Goal: Information Seeking & Learning: Learn about a topic

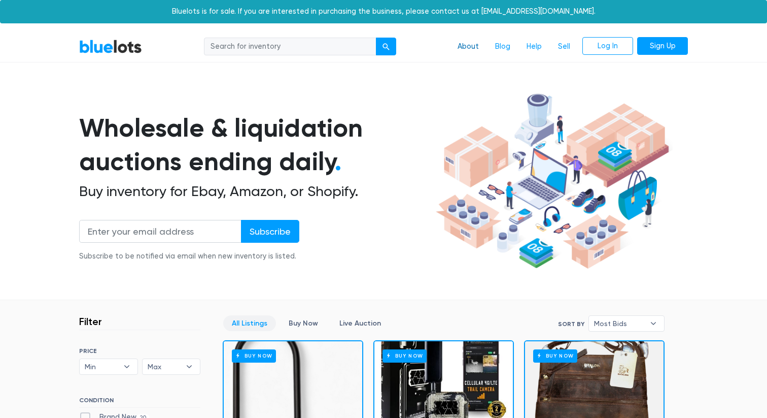
click at [462, 42] on link "About" at bounding box center [469, 46] width 38 height 19
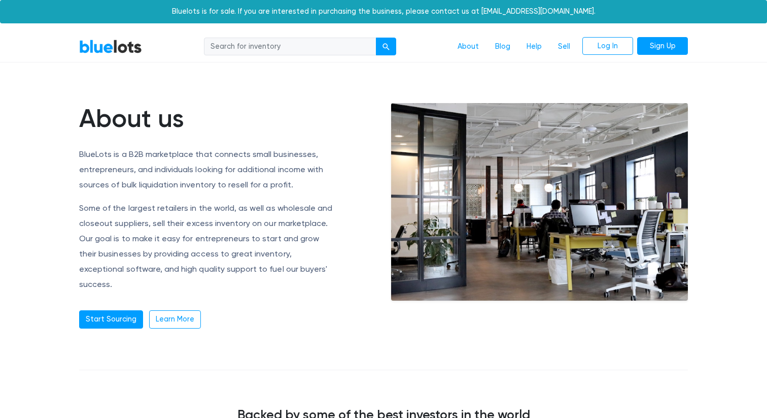
scroll to position [21, 0]
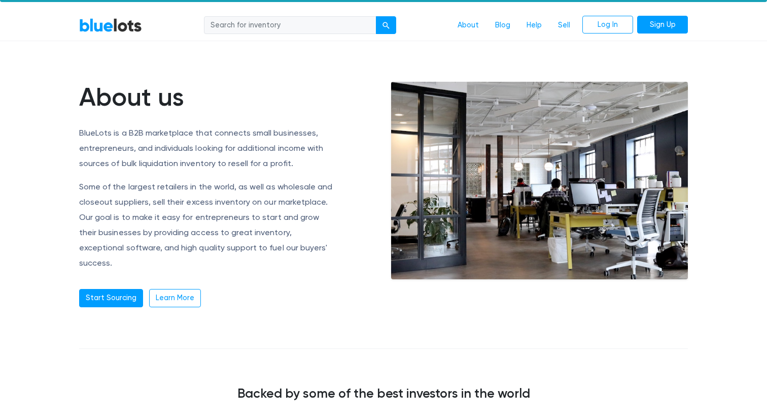
click at [268, 289] on div "Start Sourcing Learn More" at bounding box center [207, 298] width 256 height 18
click at [131, 289] on link "Start Sourcing" at bounding box center [111, 298] width 64 height 18
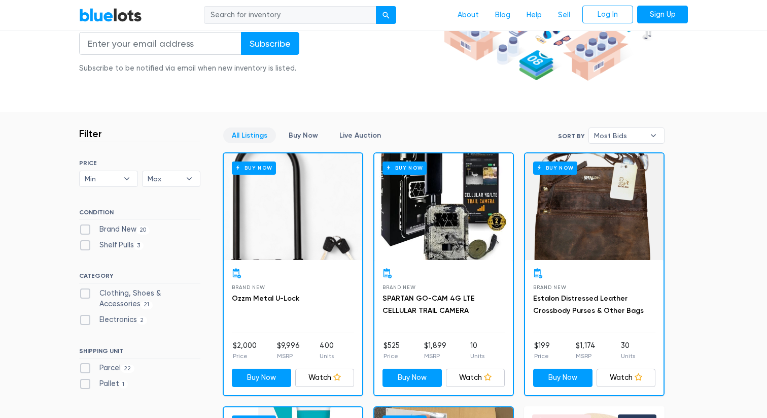
scroll to position [182, 0]
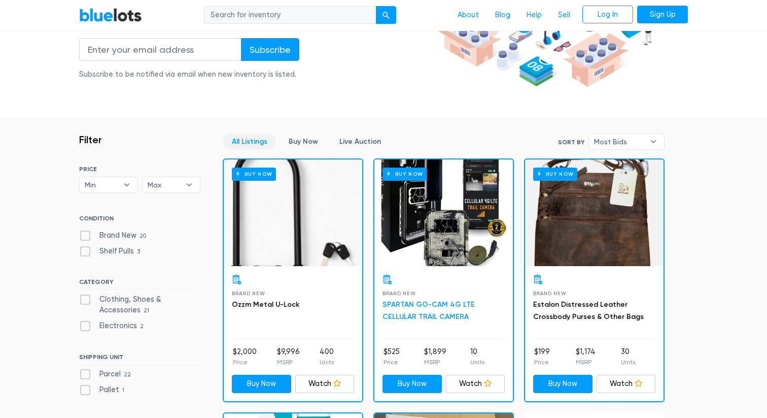
click at [421, 302] on link "SPARTAN GO-CAM 4G LTE CELLULAR TRAIL CAMERA" at bounding box center [429, 310] width 92 height 21
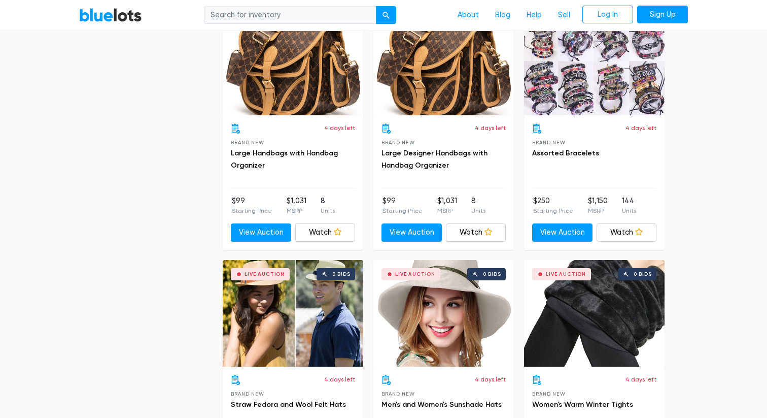
scroll to position [1900, 0]
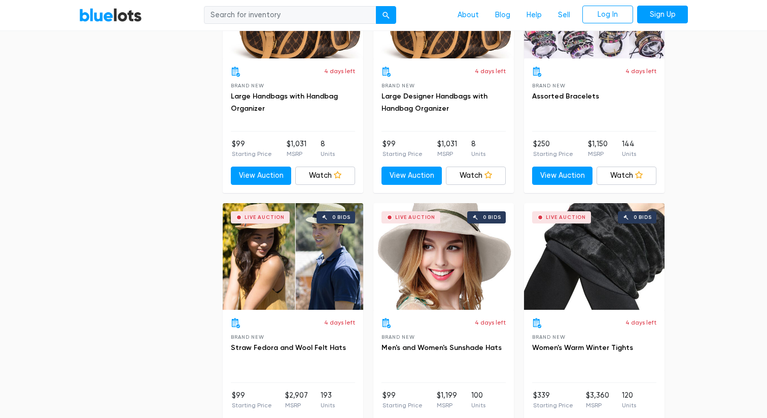
click at [502, 338] on div "4 days left Brand New Men's and Women's Sunshade Hats" at bounding box center [444, 350] width 124 height 65
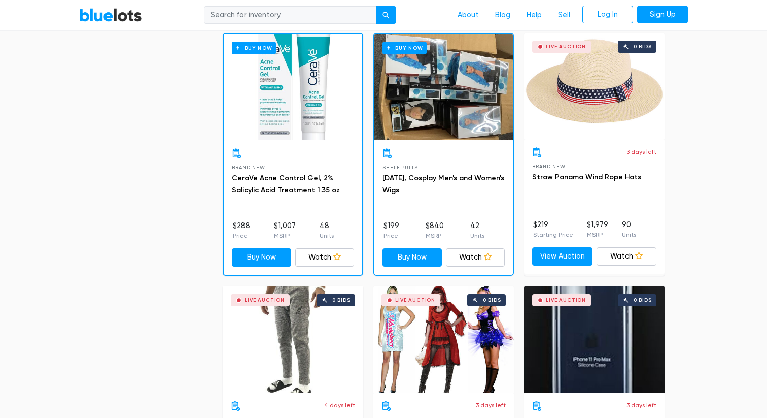
scroll to position [471, 0]
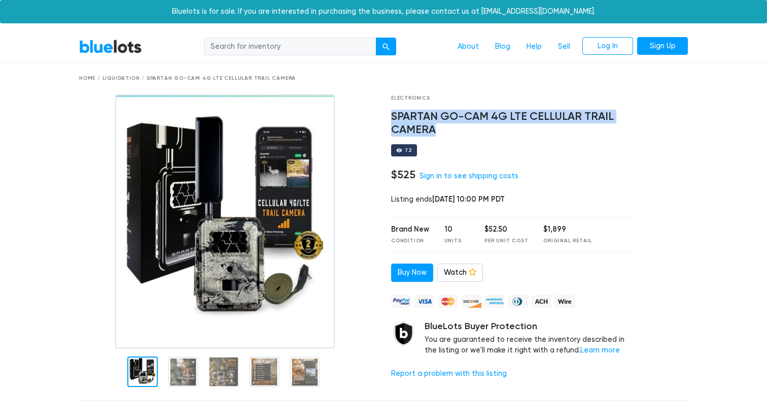
drag, startPoint x: 389, startPoint y: 113, endPoint x: 436, endPoint y: 127, distance: 49.4
click at [436, 127] on div "Electronics SPARTAN GO-CAM 4G LTE CELLULAR TRAIL CAMERA 72 $525 Sign in to see …" at bounding box center [514, 243] width 260 height 298
copy h4 "SPARTAN GO-CAM 4G LTE CELLULAR TRAIL CAMERA"
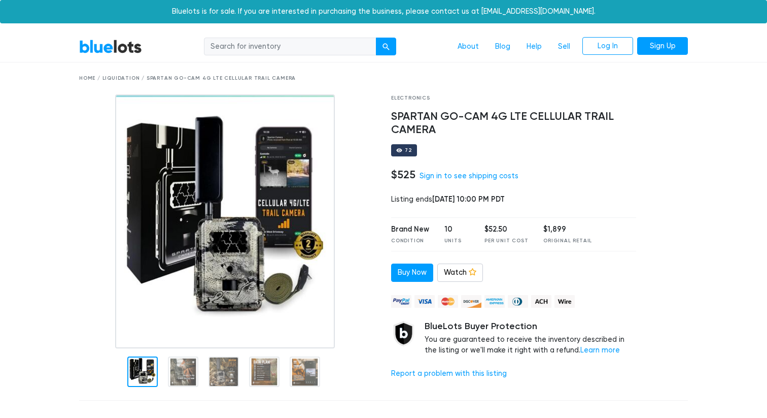
click at [675, 186] on div at bounding box center [670, 243] width 52 height 298
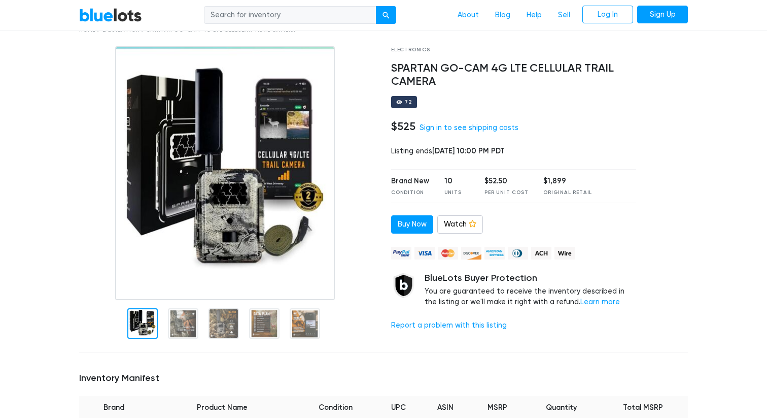
scroll to position [50, 0]
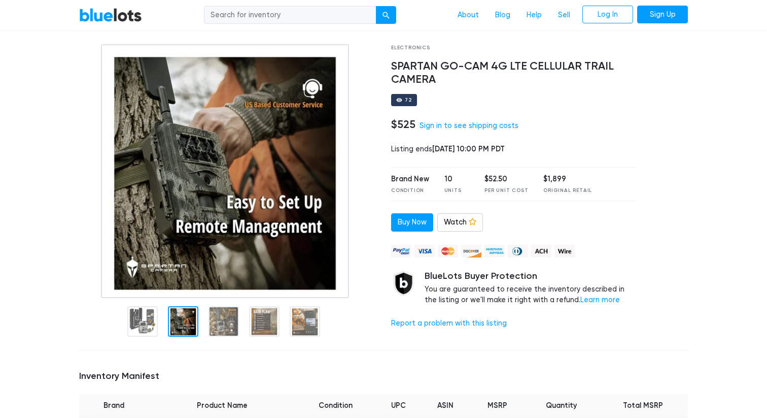
click at [182, 316] on div at bounding box center [183, 321] width 30 height 30
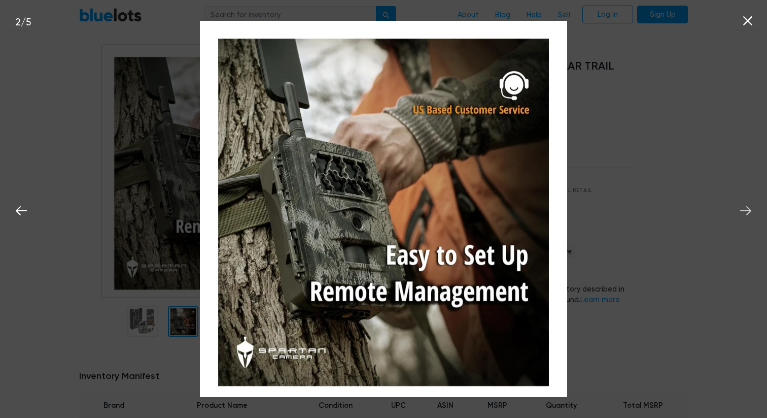
click at [748, 210] on icon at bounding box center [745, 210] width 15 height 15
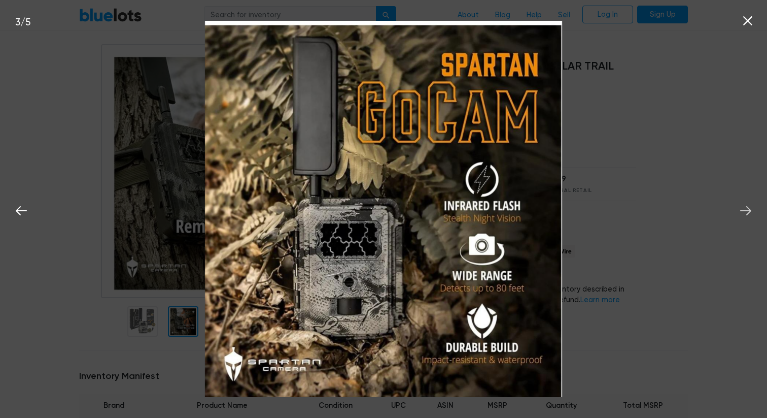
click at [748, 210] on icon at bounding box center [745, 210] width 15 height 15
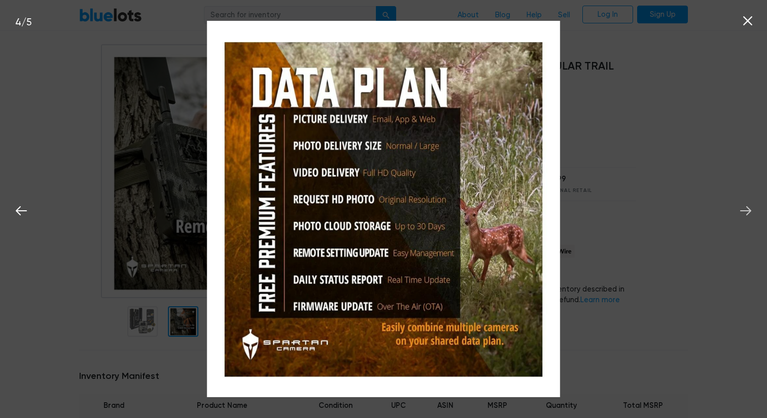
click at [748, 210] on icon at bounding box center [745, 210] width 15 height 15
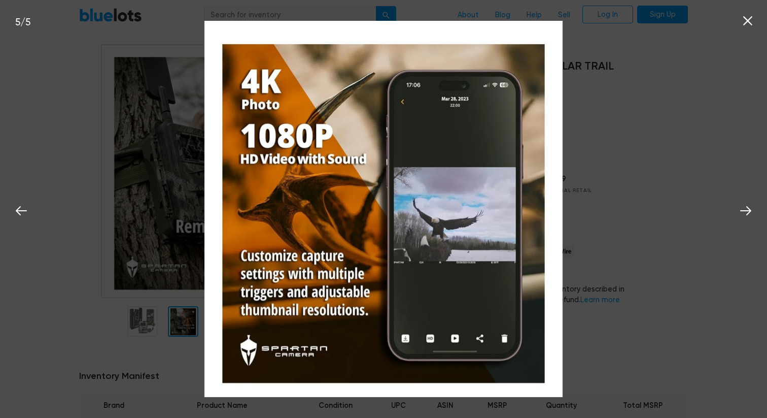
click at [749, 21] on icon at bounding box center [747, 20] width 9 height 9
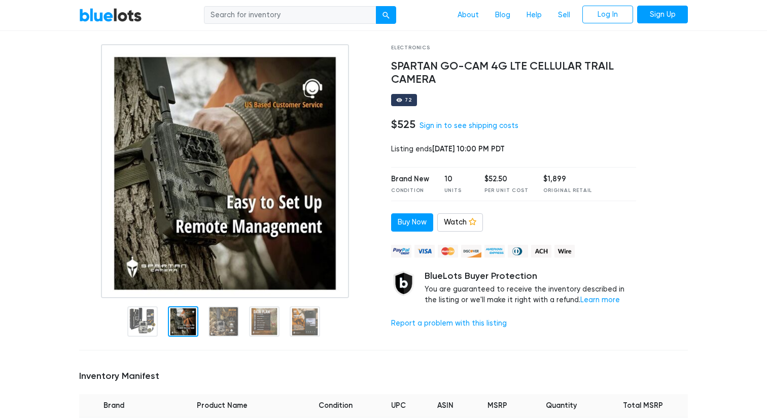
click at [644, 168] on div at bounding box center [670, 193] width 52 height 298
